Goal: Transaction & Acquisition: Purchase product/service

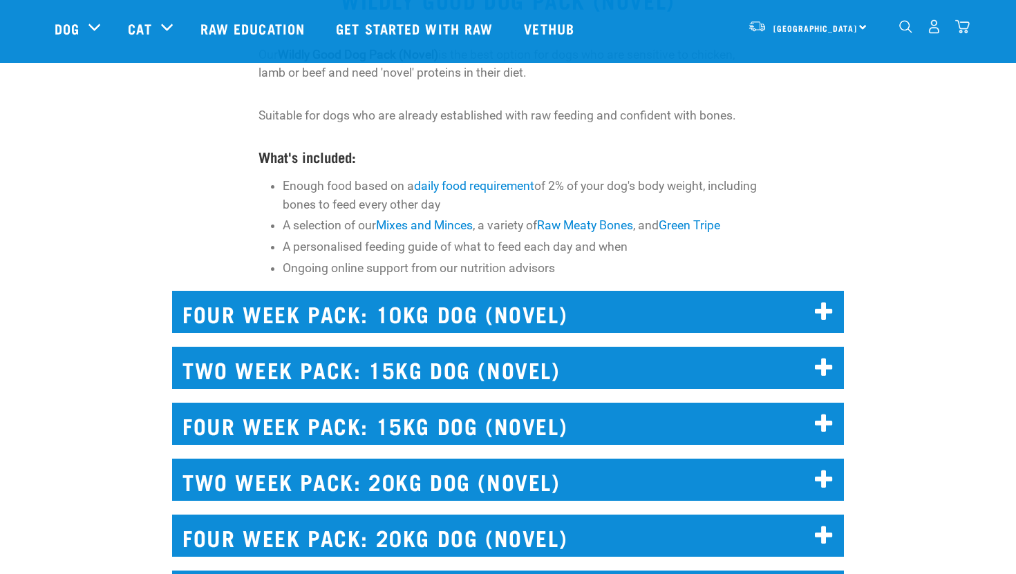
scroll to position [8, 0]
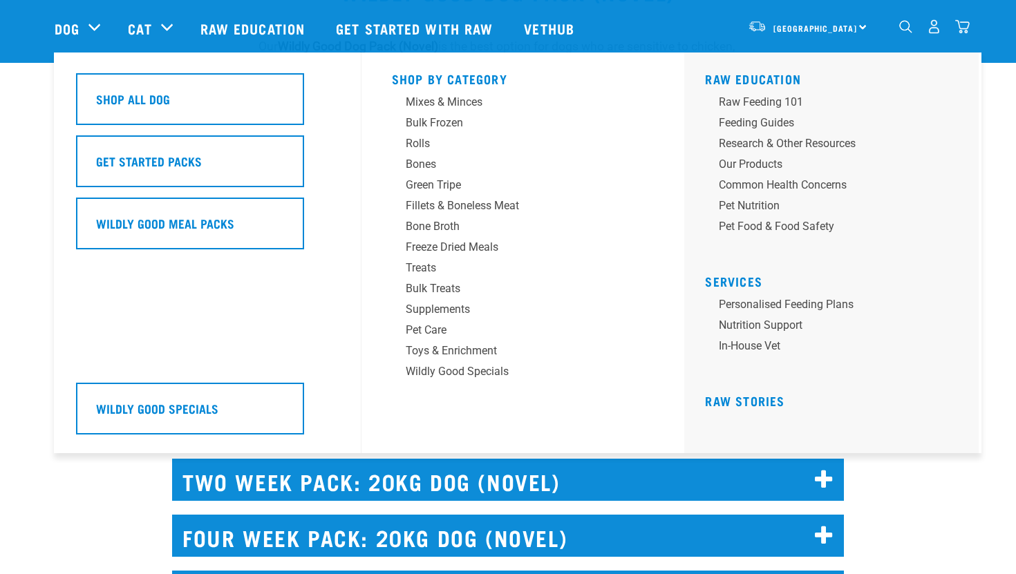
click at [80, 23] on div "Dog" at bounding box center [84, 28] width 59 height 55
click at [439, 289] on div "Bulk Treats" at bounding box center [514, 289] width 216 height 17
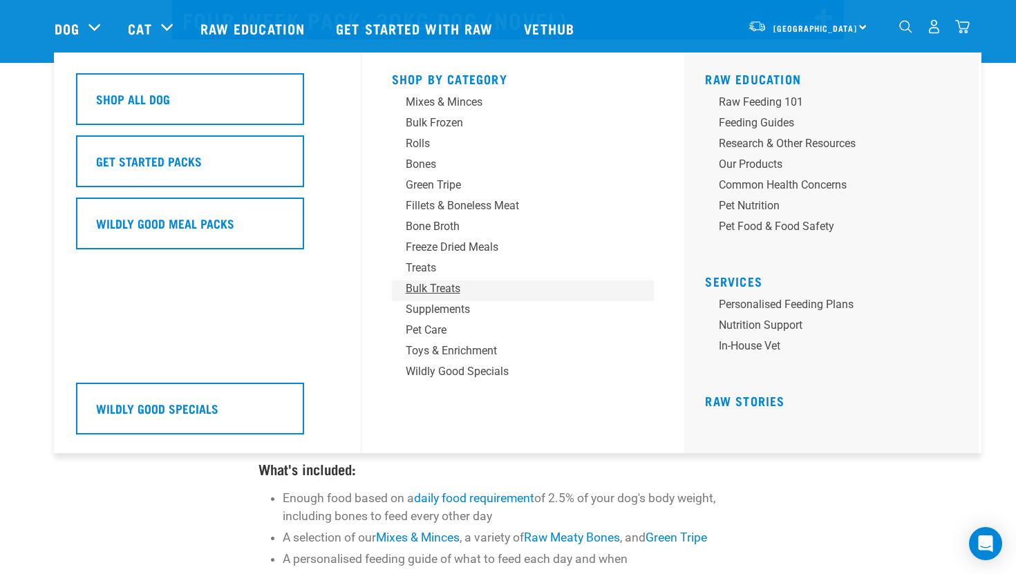
scroll to position [6534, 0]
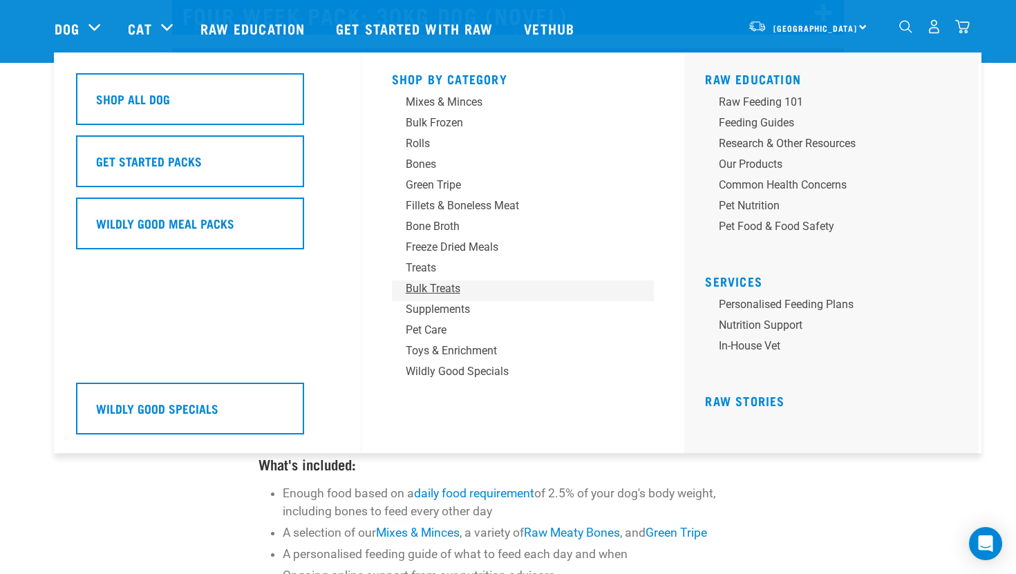
click at [439, 289] on div "Bulk Treats" at bounding box center [514, 289] width 216 height 17
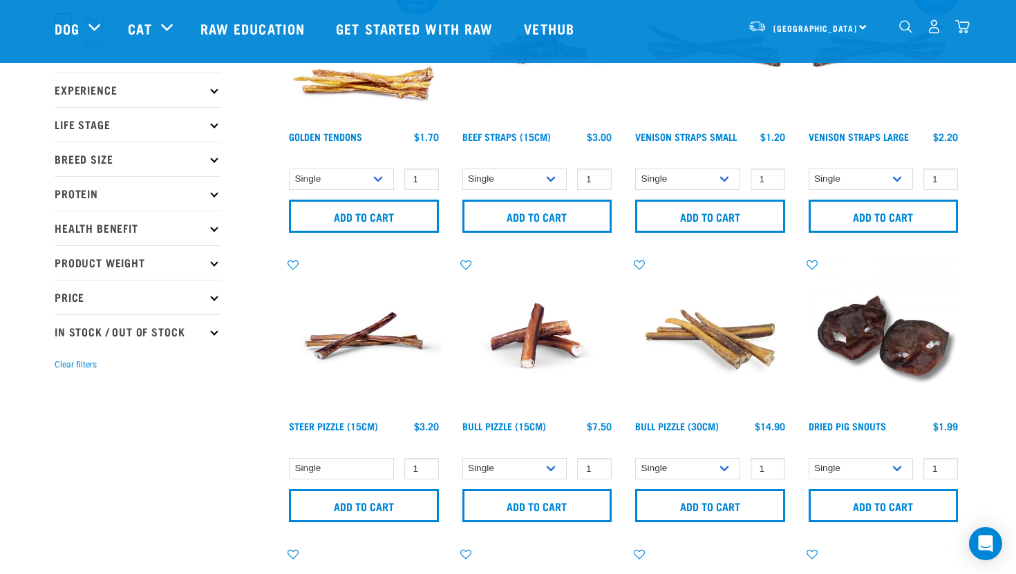
scroll to position [138, 0]
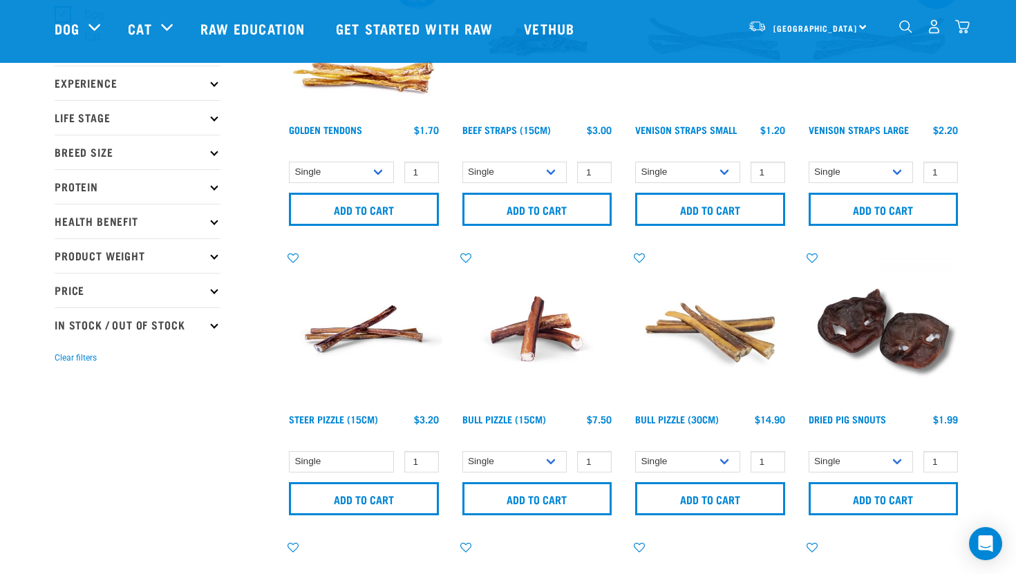
click at [674, 326] on img at bounding box center [710, 329] width 157 height 157
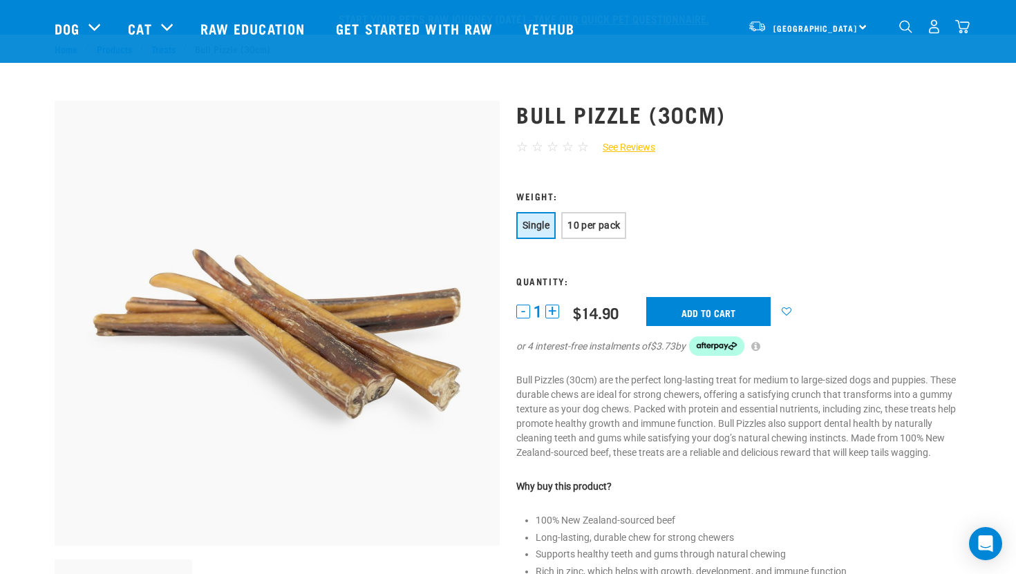
scroll to position [134, 0]
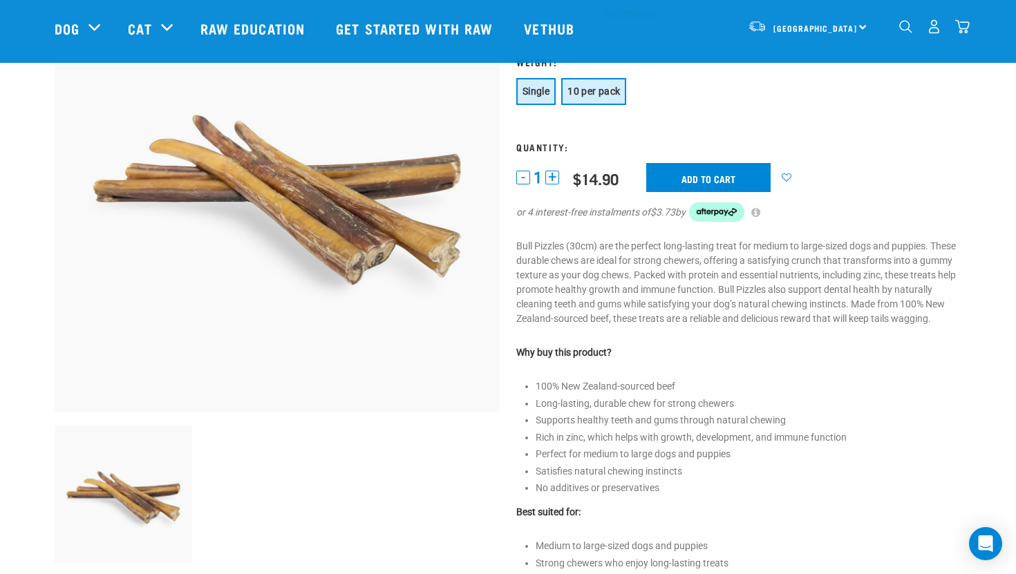
click at [582, 86] on span "10 per pack" at bounding box center [593, 91] width 53 height 11
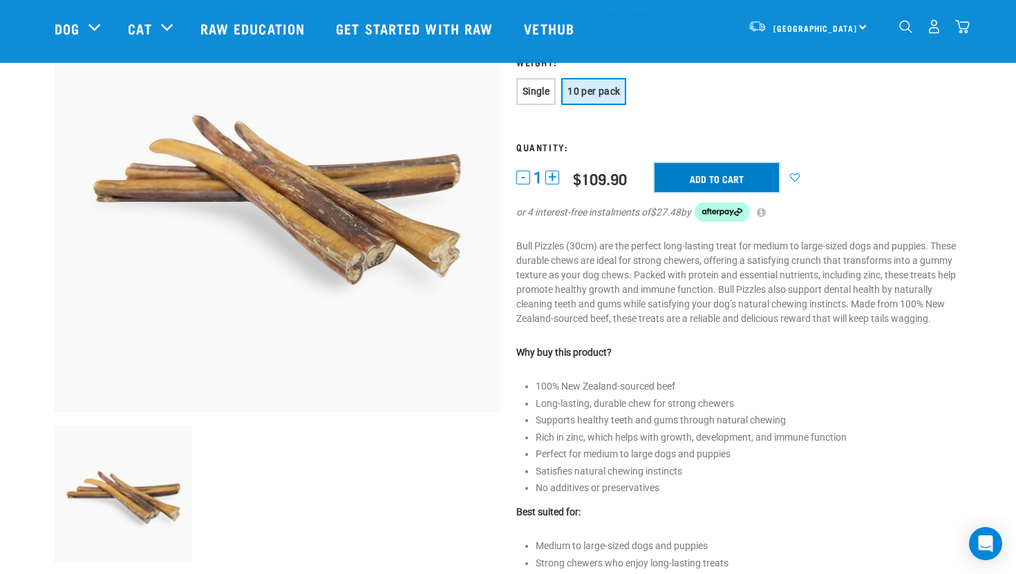
click at [711, 188] on input "Add to cart" at bounding box center [716, 177] width 124 height 29
click at [0, 171] on article "There are 1 items left in stock of Bull Pizzle (30cm), please remove this item …" at bounding box center [0, 287] width 0 height 574
click at [699, 176] on input "Add to cart" at bounding box center [716, 177] width 124 height 29
click at [51, 285] on button "delete" at bounding box center [44, 288] width 14 height 14
click at [957, 26] on img "dropdown navigation" at bounding box center [962, 26] width 15 height 15
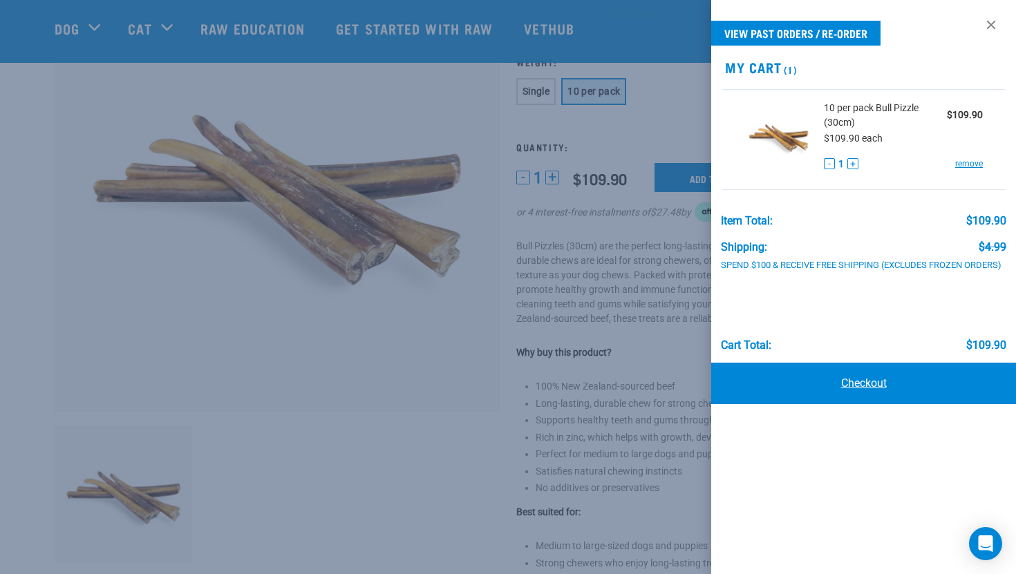
click at [873, 388] on link "Checkout" at bounding box center [863, 383] width 305 height 41
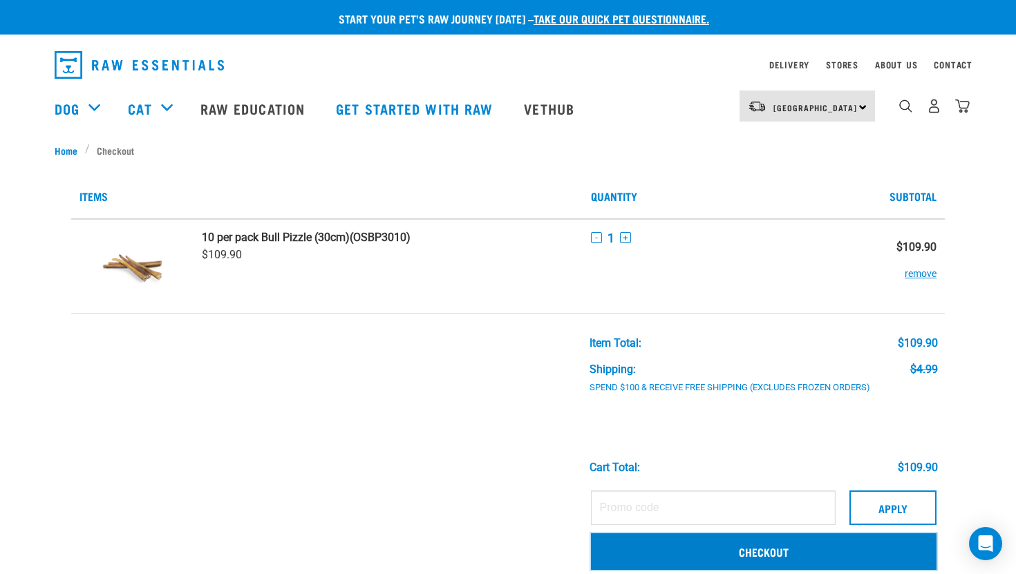
click at [871, 542] on link "Checkout" at bounding box center [764, 551] width 346 height 36
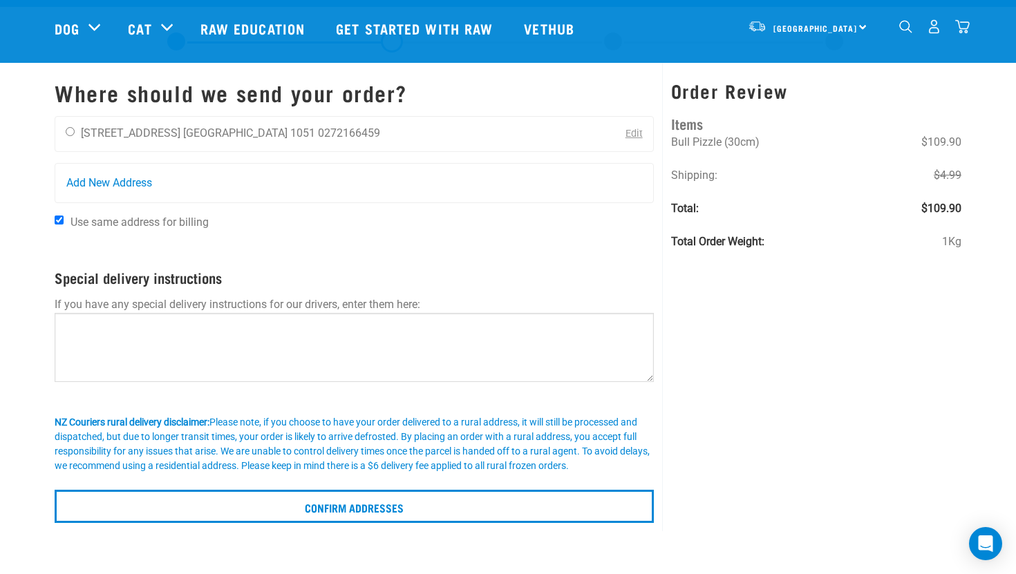
scroll to position [55, 0]
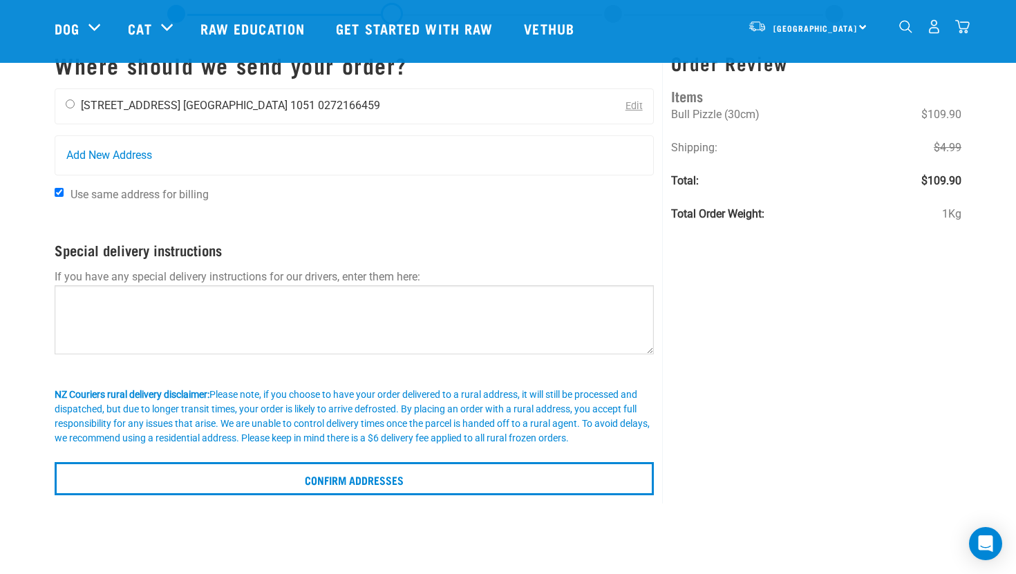
click at [152, 106] on li "[STREET_ADDRESS]" at bounding box center [130, 105] width 99 height 13
click at [83, 102] on li "[STREET_ADDRESS]" at bounding box center [130, 105] width 99 height 13
click at [64, 106] on div "lucia groves 128D Main Highway Auckland 1051 0272166459" at bounding box center [222, 106] width 335 height 35
click at [318, 109] on li "0272166459" at bounding box center [349, 105] width 62 height 13
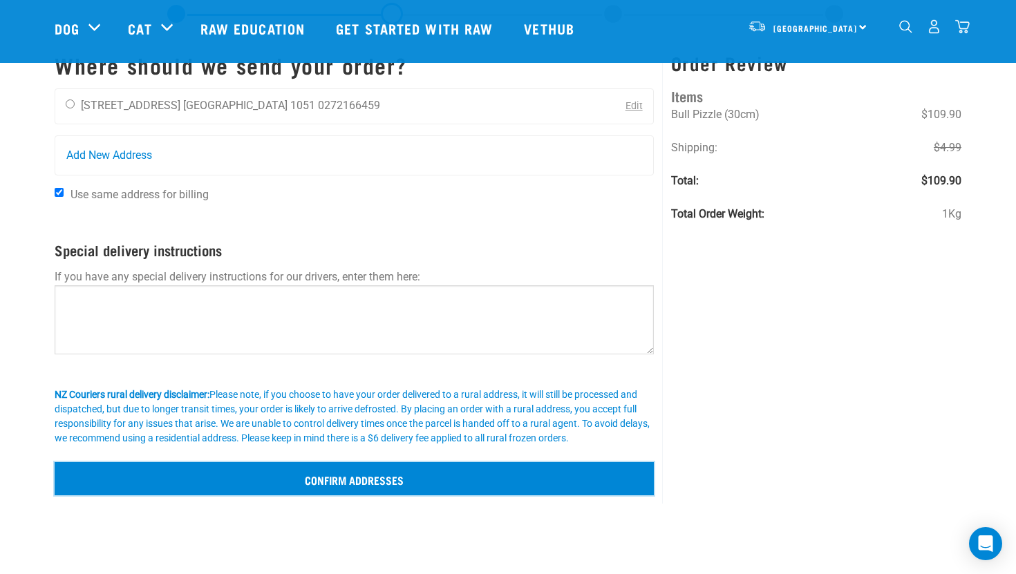
click at [353, 482] on input "Confirm addresses" at bounding box center [354, 478] width 599 height 33
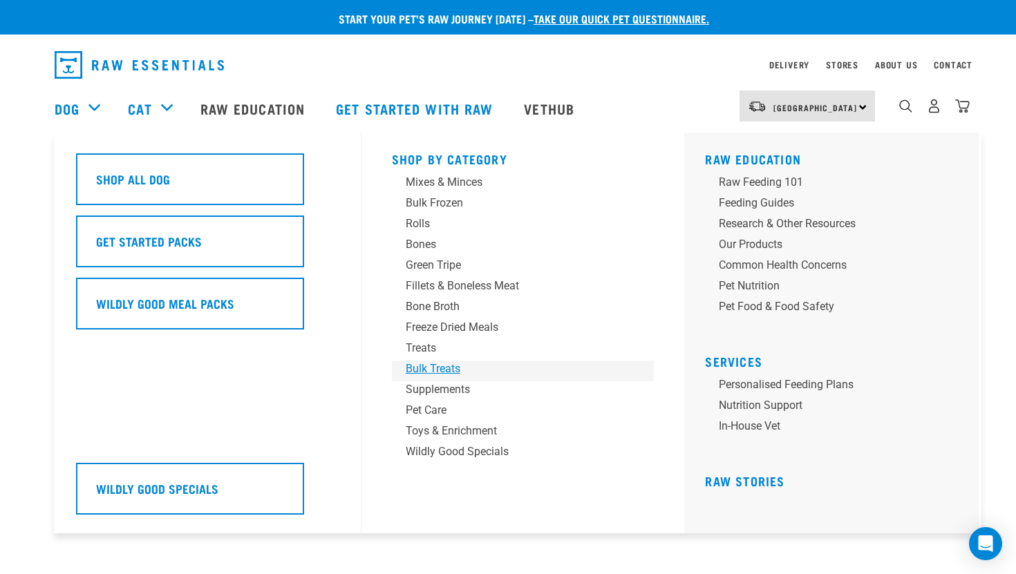
click at [424, 370] on div "Bulk Treats" at bounding box center [514, 369] width 216 height 17
click at [446, 448] on div "Wildly Good Specials" at bounding box center [514, 452] width 216 height 17
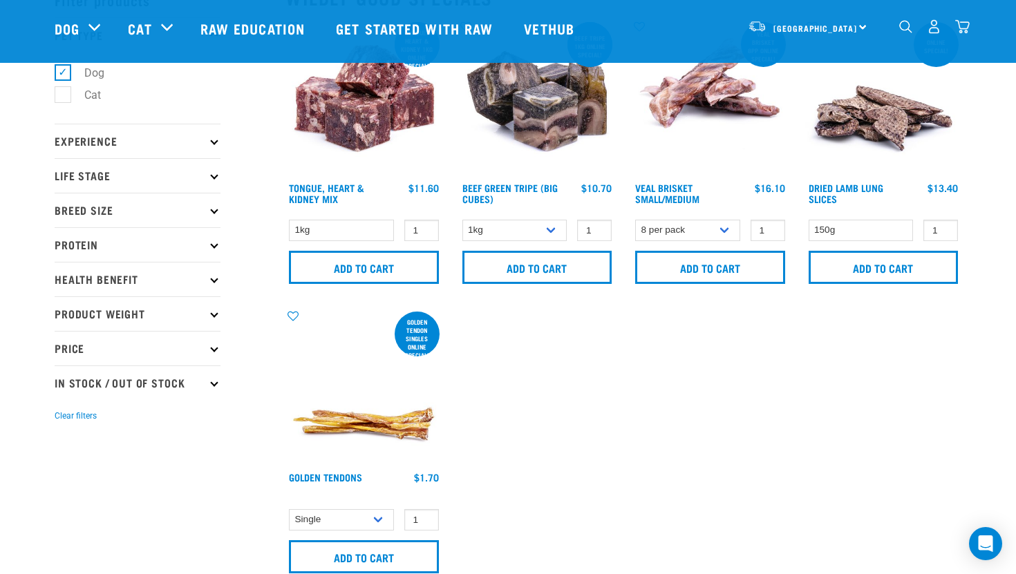
scroll to position [83, 0]
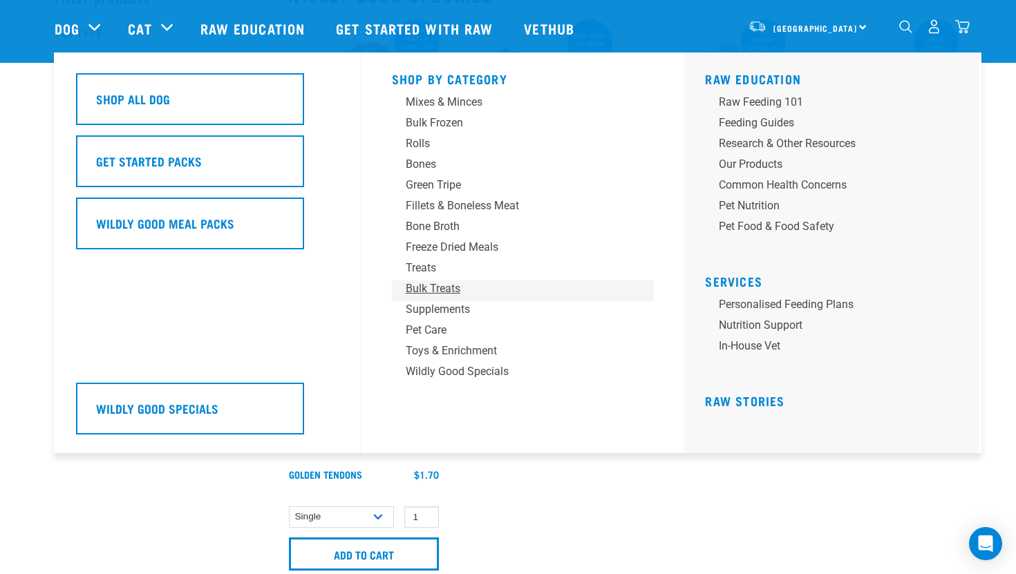
click at [422, 292] on div "Bulk Treats" at bounding box center [514, 289] width 216 height 17
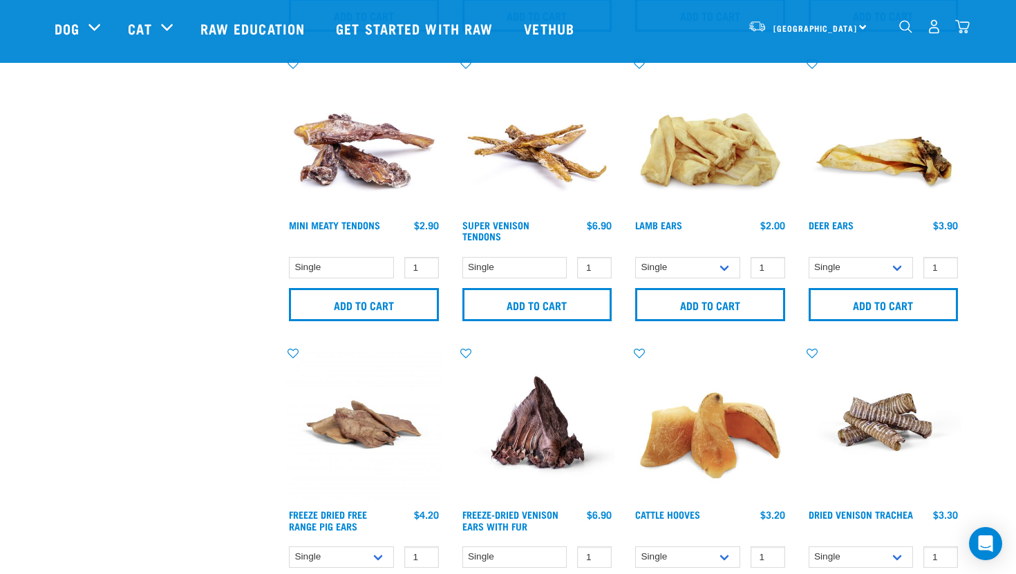
scroll to position [588, 0]
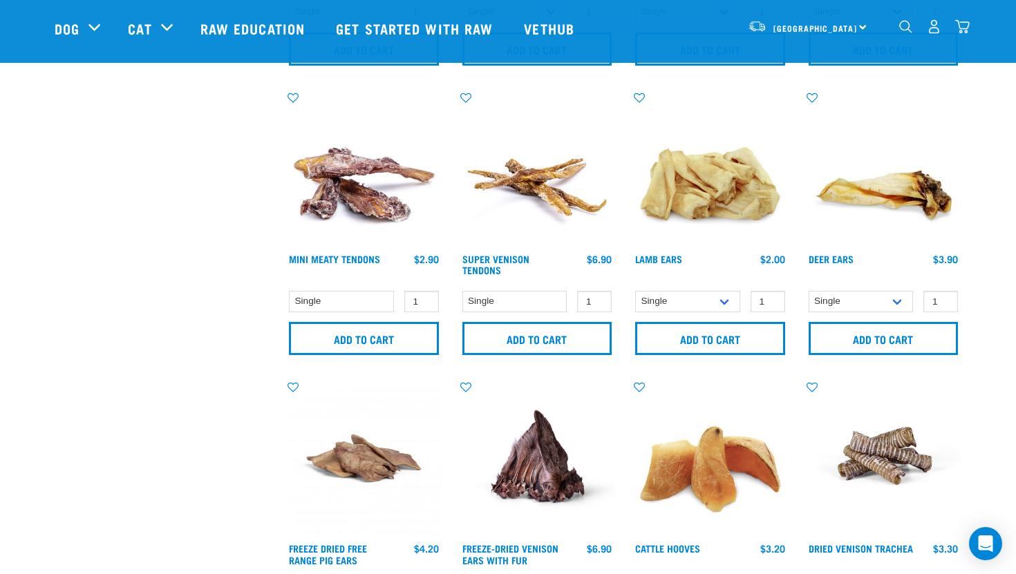
click at [529, 198] on img at bounding box center [537, 169] width 157 height 157
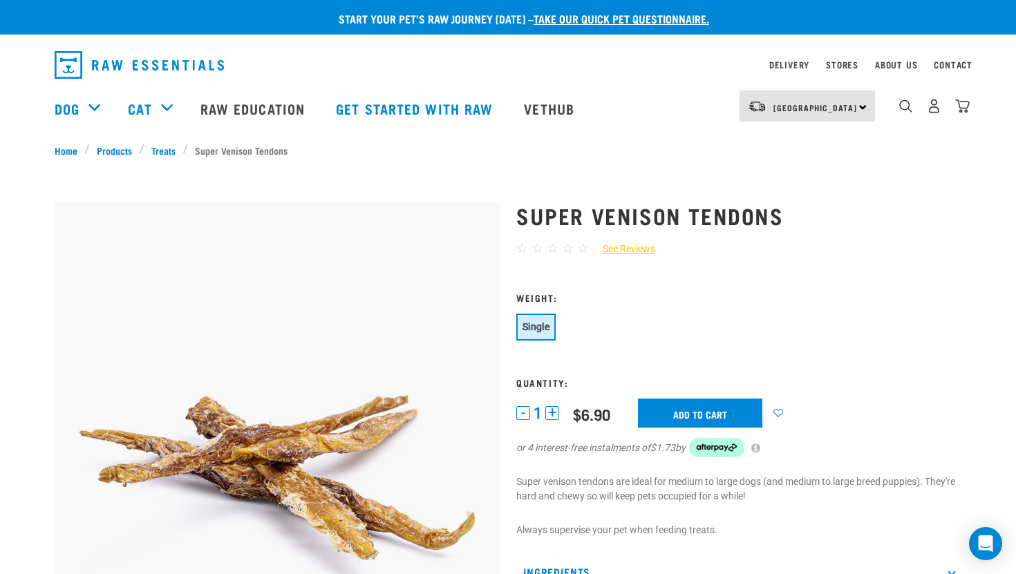
scroll to position [28, 0]
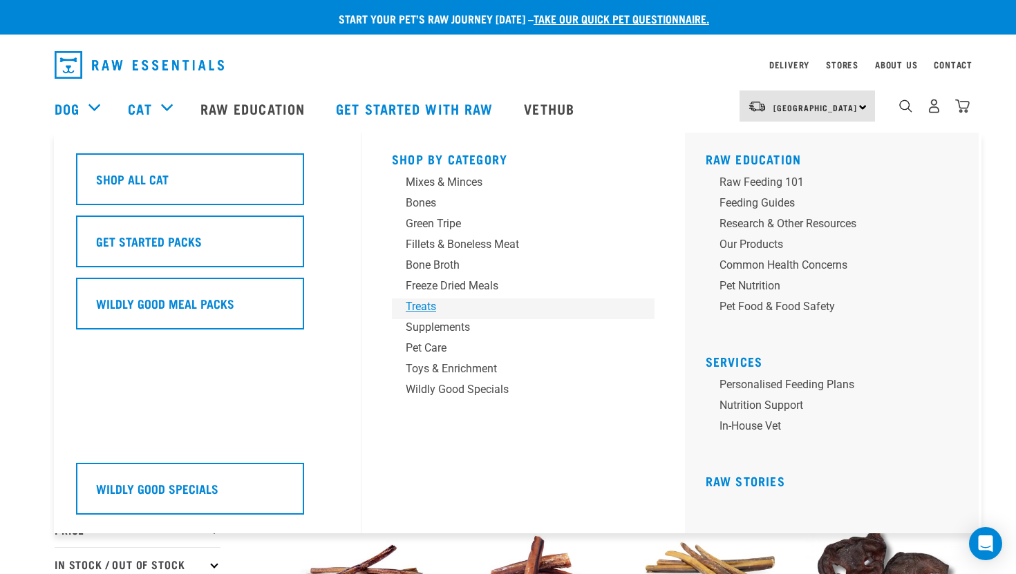
click at [435, 311] on div "Treats" at bounding box center [514, 306] width 216 height 17
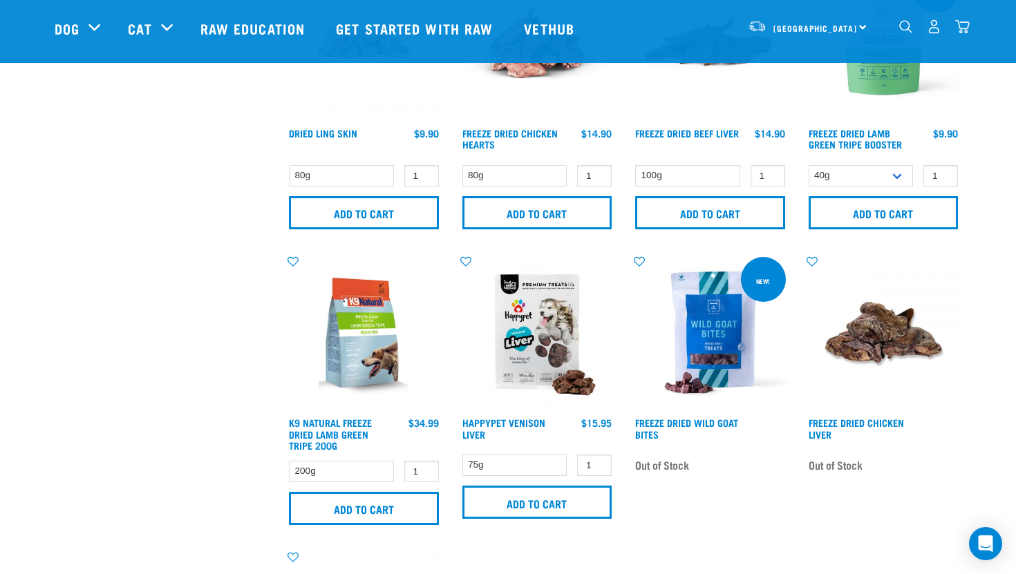
scroll to position [719, 0]
